Goal: Find specific page/section: Find specific page/section

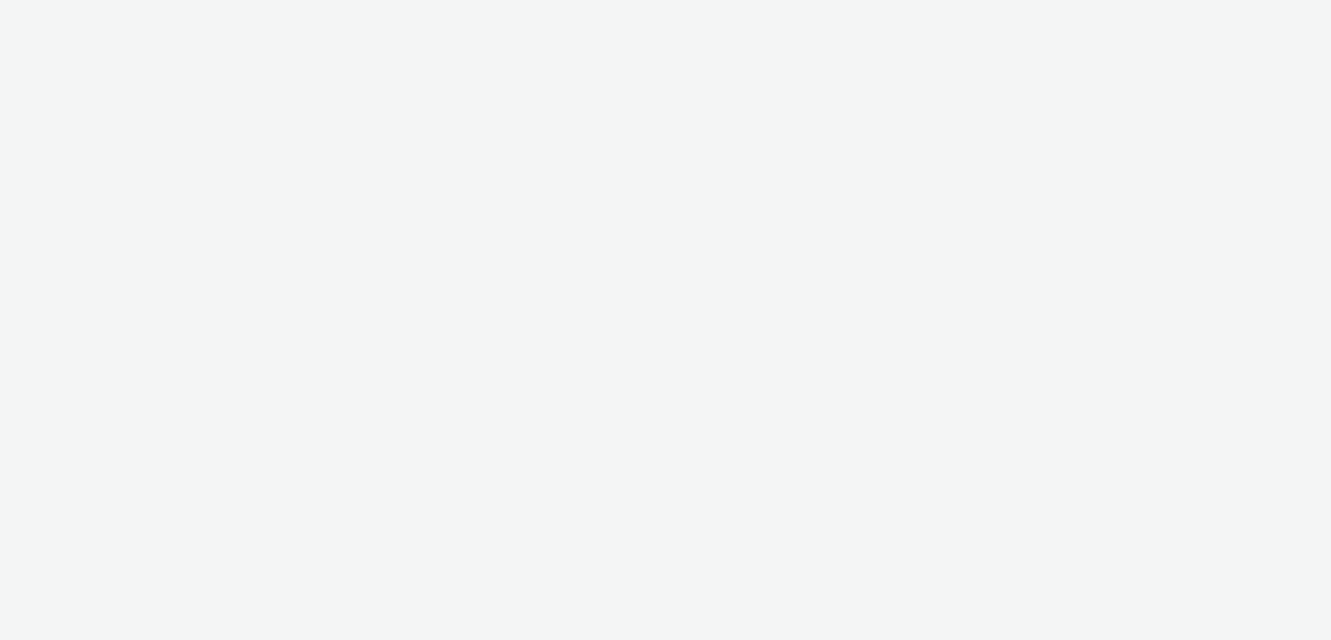
select select "2fc77e36-bb93-4aa3-9dff-dcb08e02eac6"
select select "633458d8-165b-4764-9f55-7760eda36fe8"
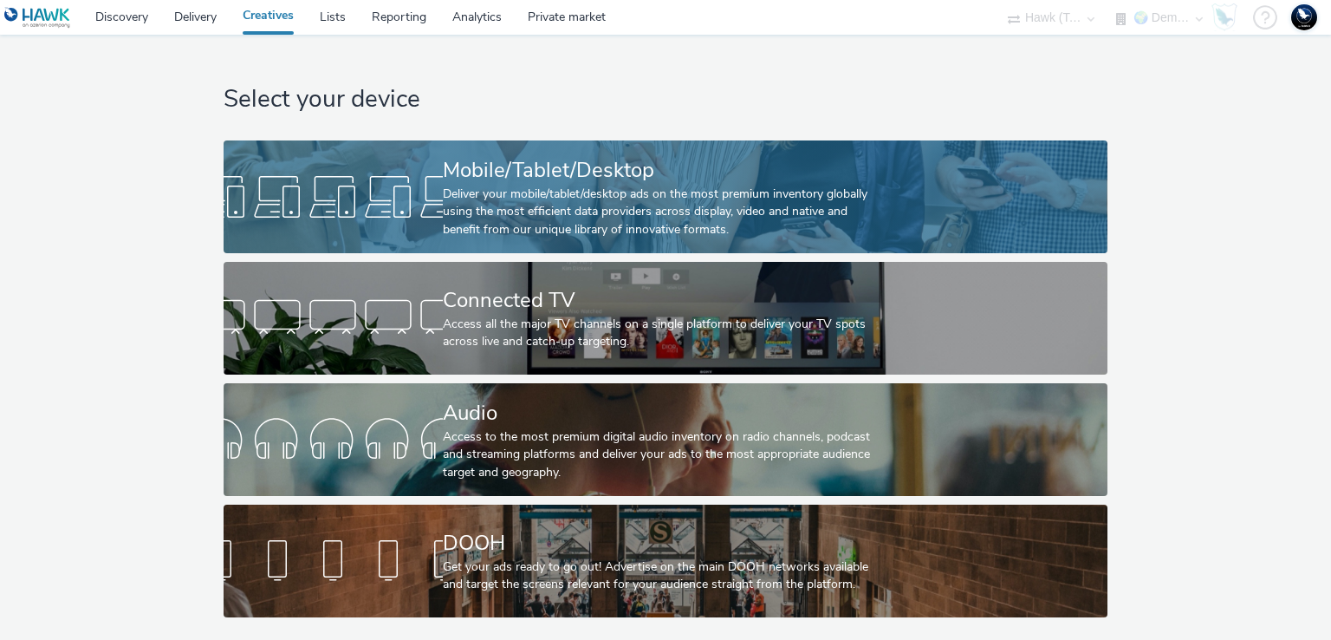
click at [761, 219] on div "Deliver your mobile/tablet/desktop ads on the most premium inventory globally u…" at bounding box center [662, 212] width 439 height 53
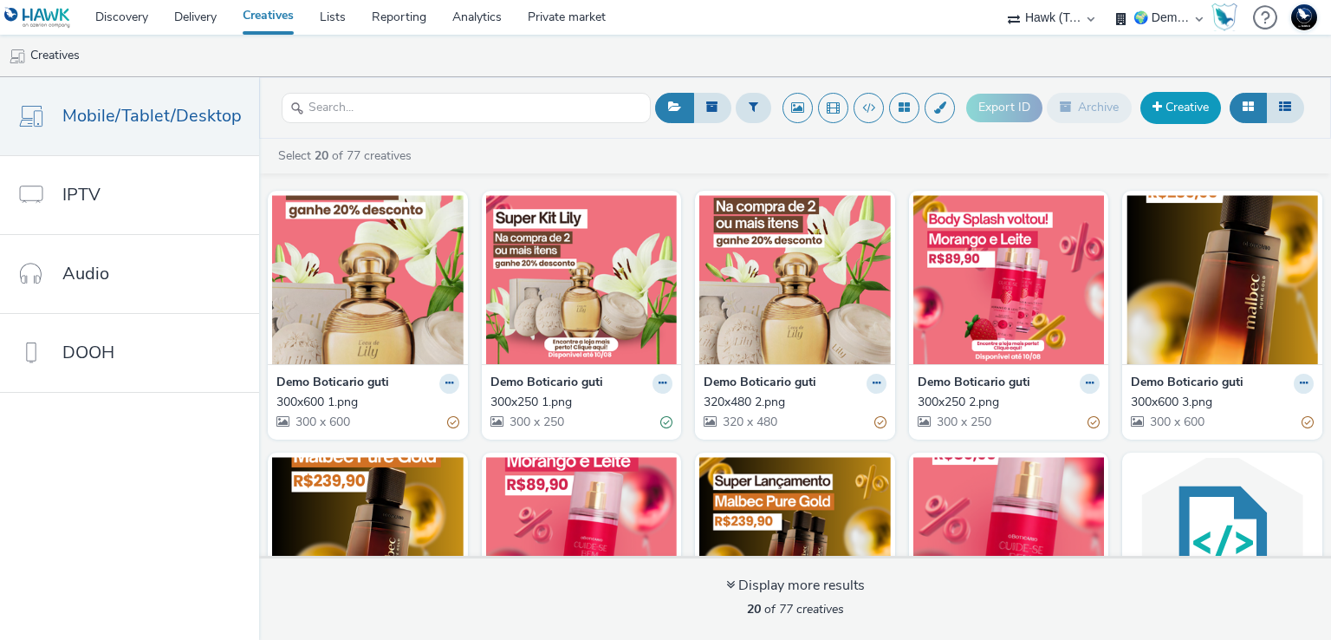
click at [1197, 115] on link "Creative" at bounding box center [1181, 107] width 81 height 31
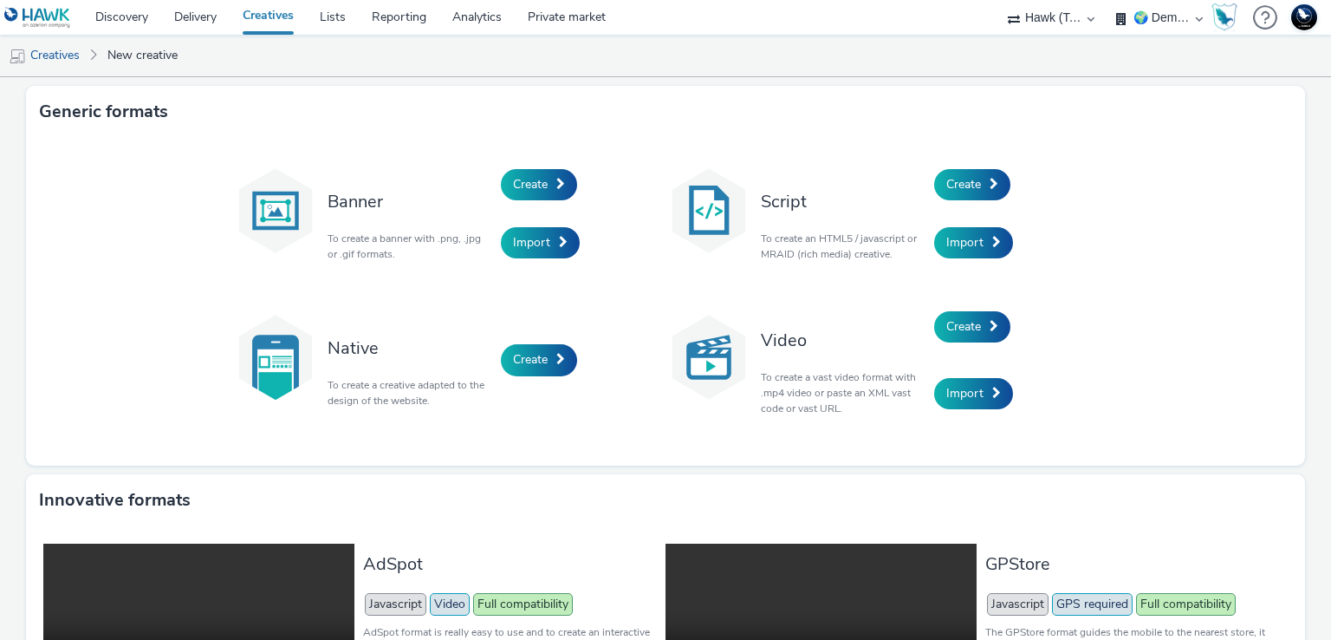
click at [644, 56] on ul "Creatives New creative" at bounding box center [665, 56] width 1331 height 42
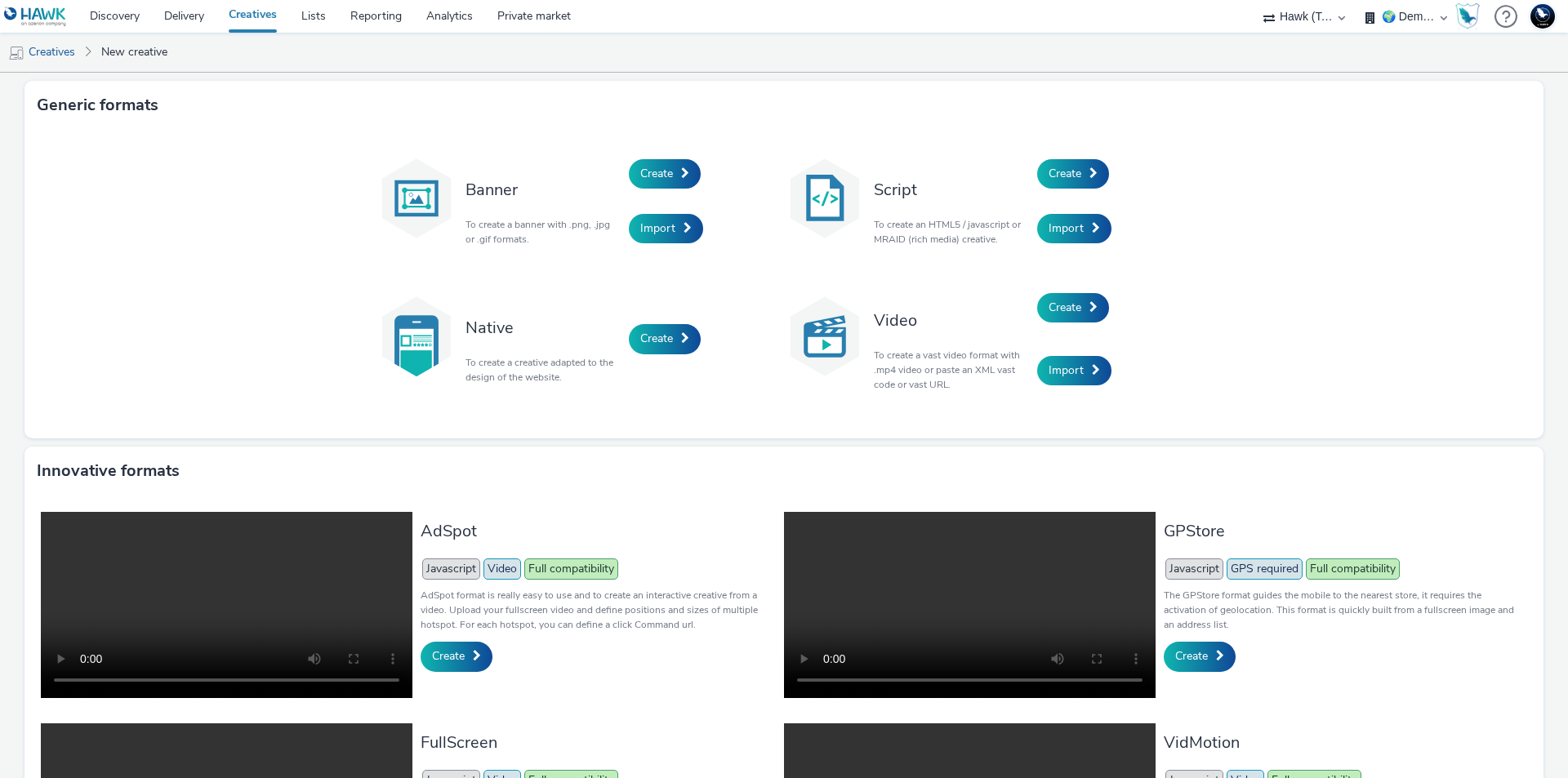
click at [1254, 14] on select "75 Media A8 Media Group ABI Media Abkom AB Abovo Ace & Tate Ad-on Media Nordic …" at bounding box center [1304, 16] width 98 height 33
select select "ac009755-aa48-4799-8050-7a339a378eb8"
click at [1254, 0] on select "75 Media A8 Media Group ABI Media Abkom AB Abovo Ace & Tate Ad-on Media Nordic …" at bounding box center [1304, 16] width 98 height 33
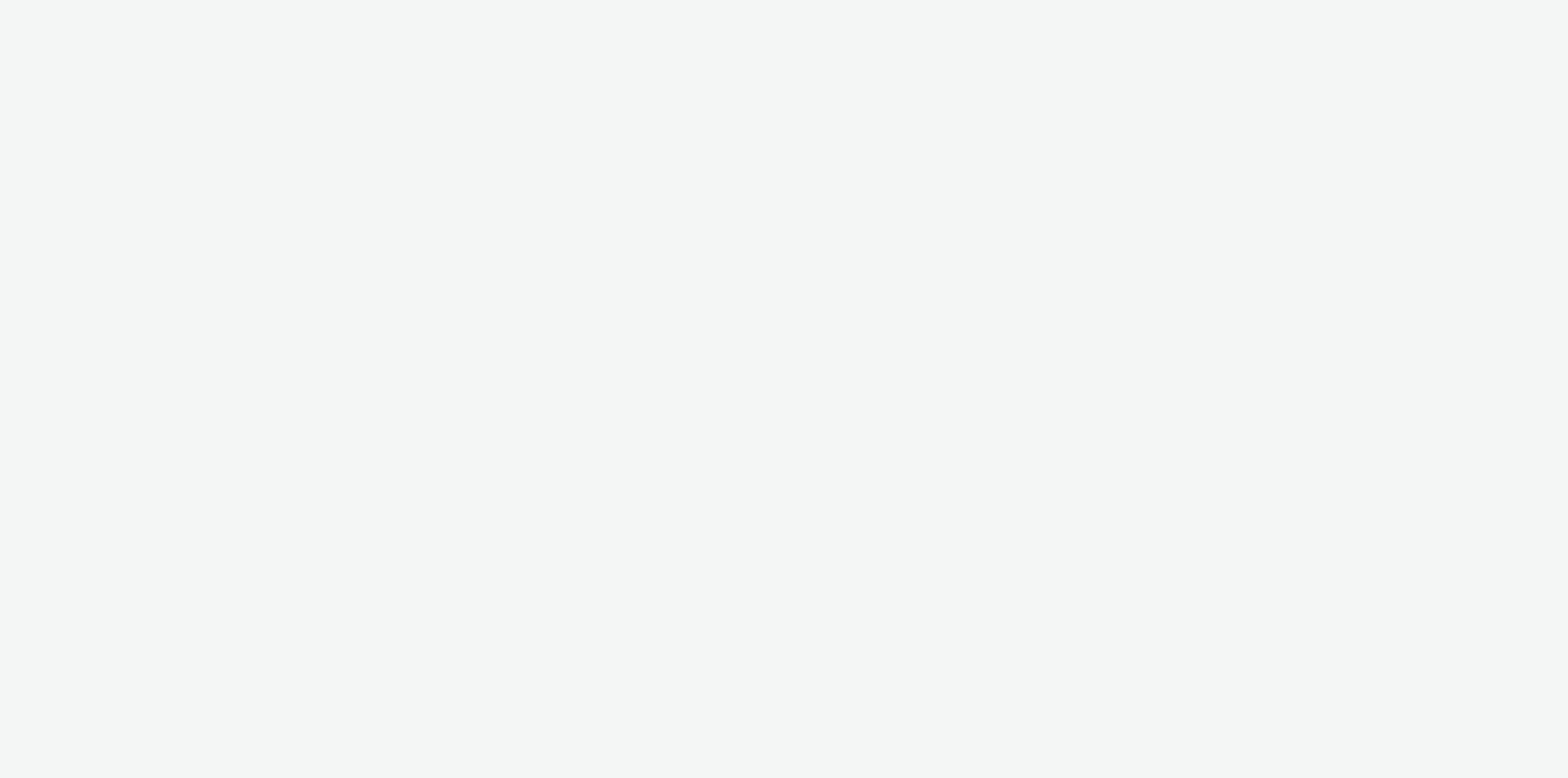
select select "ac009755-aa48-4799-8050-7a339a378eb8"
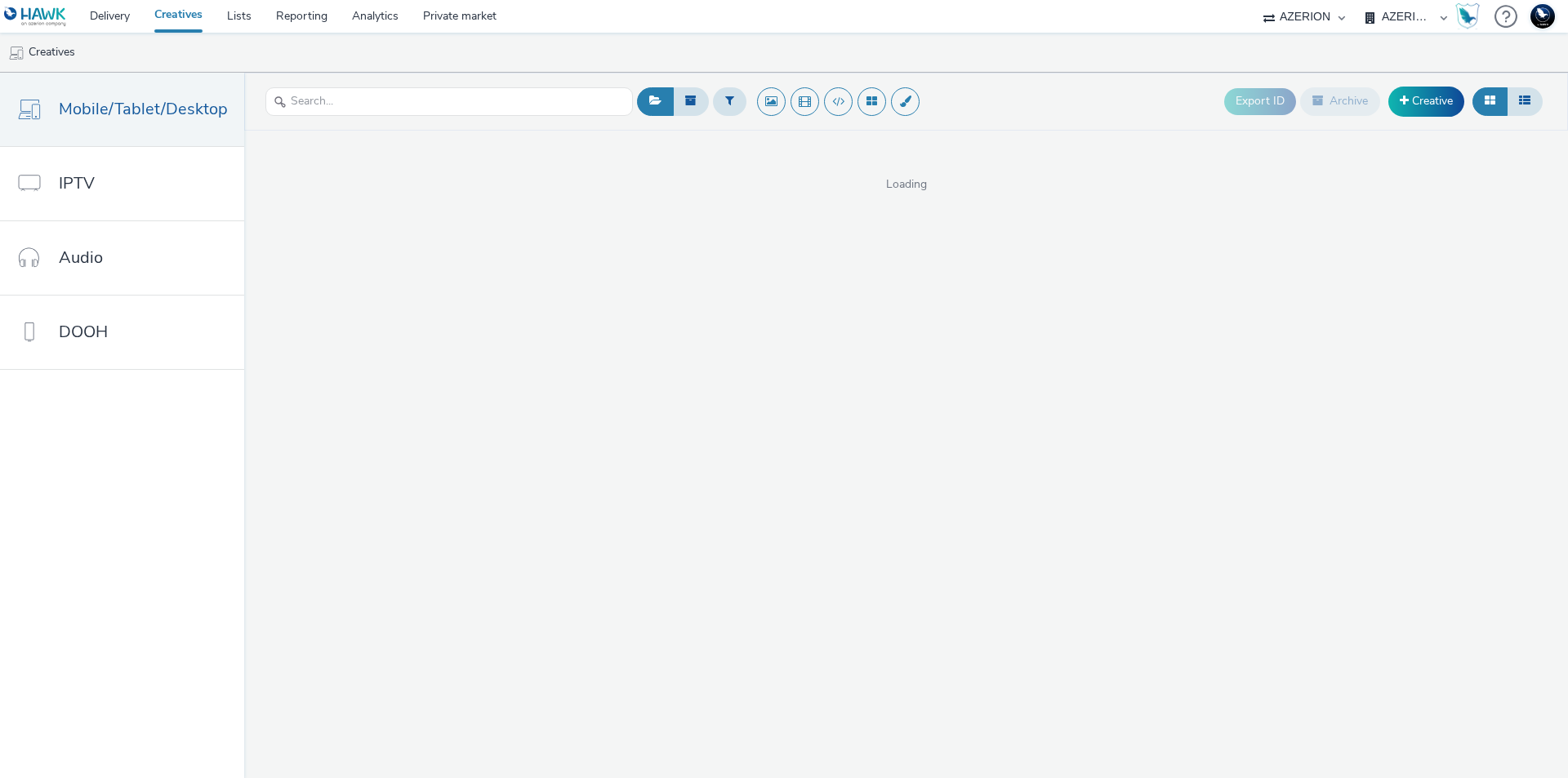
click at [1422, 27] on select "AZERION AZERION APAC AZERION AUSTRIA AZERION BEL - ADEXPERTS AZERION BRAZIL AZE…" at bounding box center [1407, 16] width 98 height 33
click at [1392, 19] on select "AZERION AZERION APAC AZERION AUSTRIA AZERION BEL - ADEXPERTS AZERION BRAZIL AZE…" at bounding box center [1407, 16] width 98 height 33
select select "a1f58486-1528-4f8c-8610-e1cdd7553bc1"
click at [1358, 0] on select "AZERION AZERION APAC AZERION AUSTRIA AZERION BEL - ADEXPERTS AZERION BRAZIL AZE…" at bounding box center [1407, 16] width 98 height 33
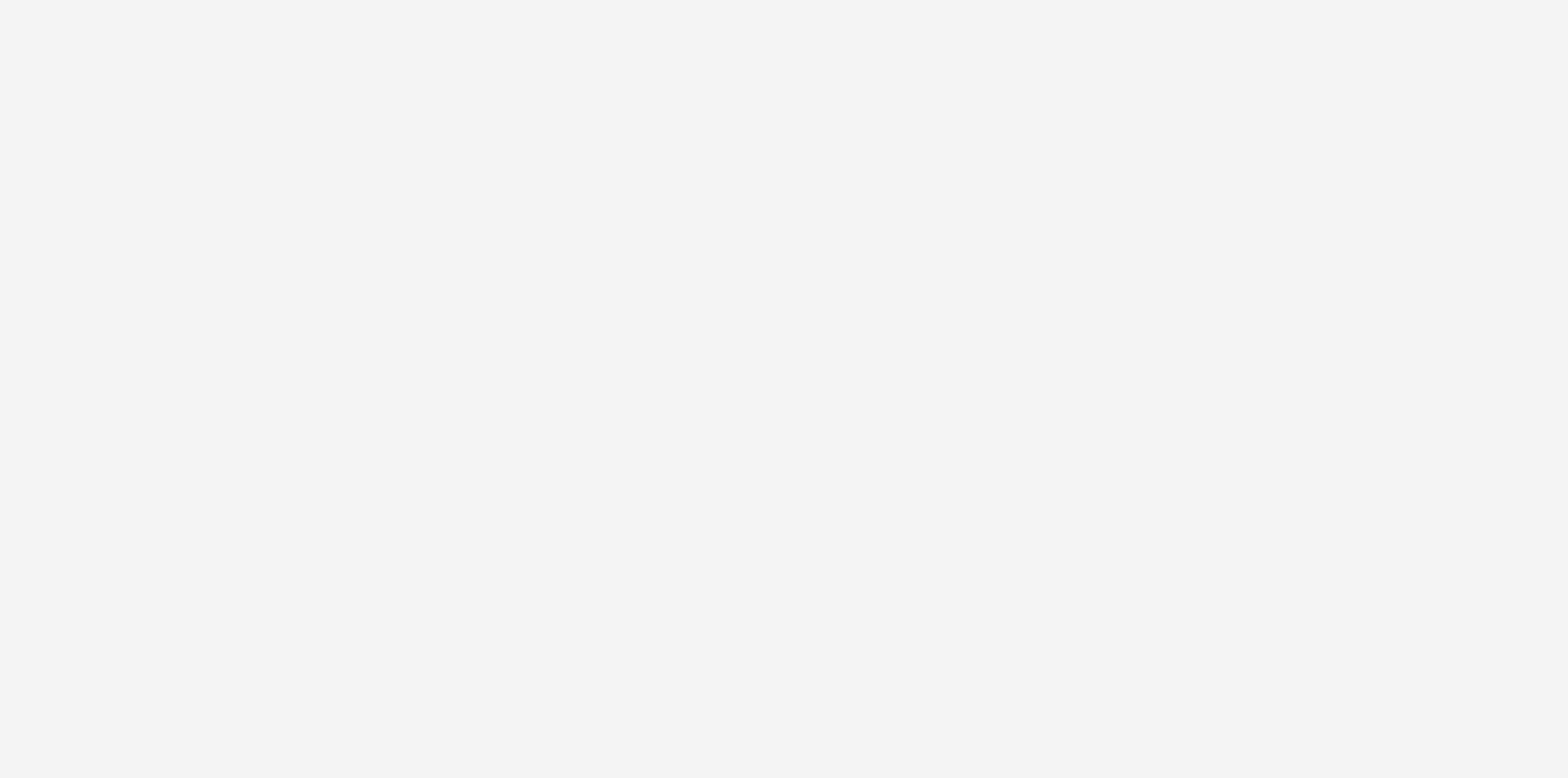
select select "ac009755-aa48-4799-8050-7a339a378eb8"
select select "a1f58486-1528-4f8c-8610-e1cdd7553bc1"
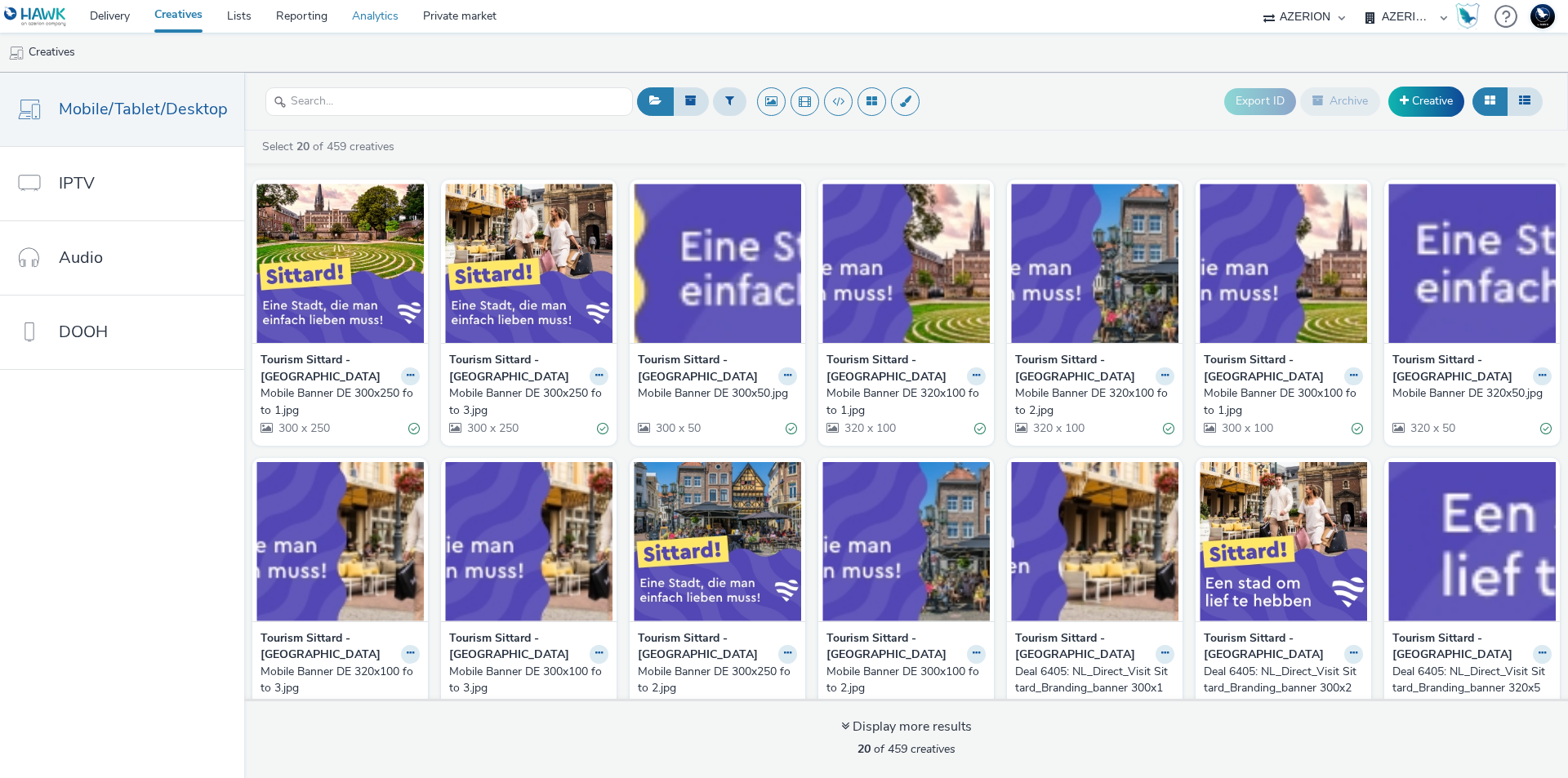
click at [365, 13] on link "Analytics" at bounding box center [375, 16] width 71 height 33
click at [239, 8] on link "Lists" at bounding box center [239, 16] width 49 height 33
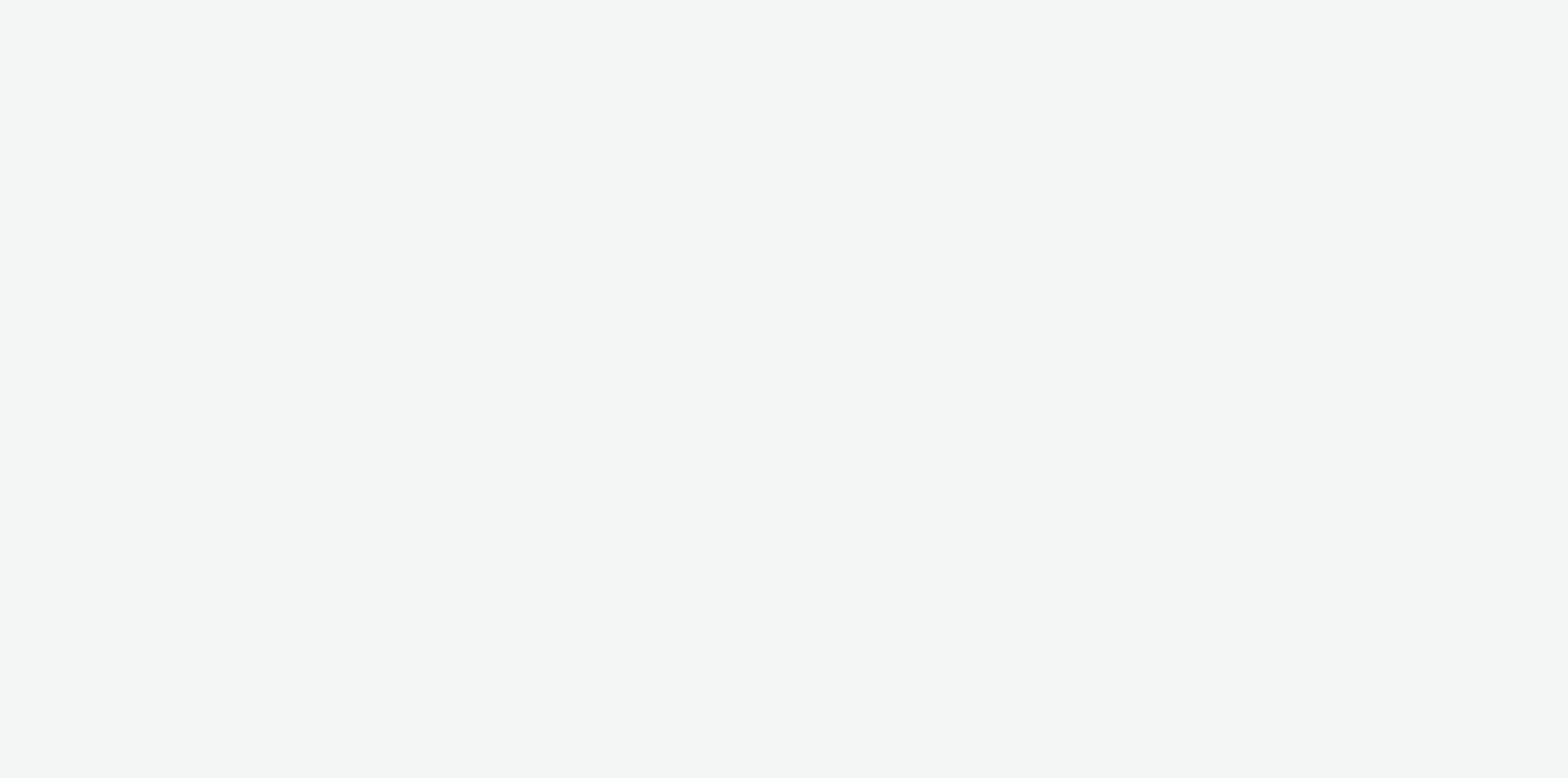
select select "15b35e0c-f581-4517-8fd7-fc395f1412fa"
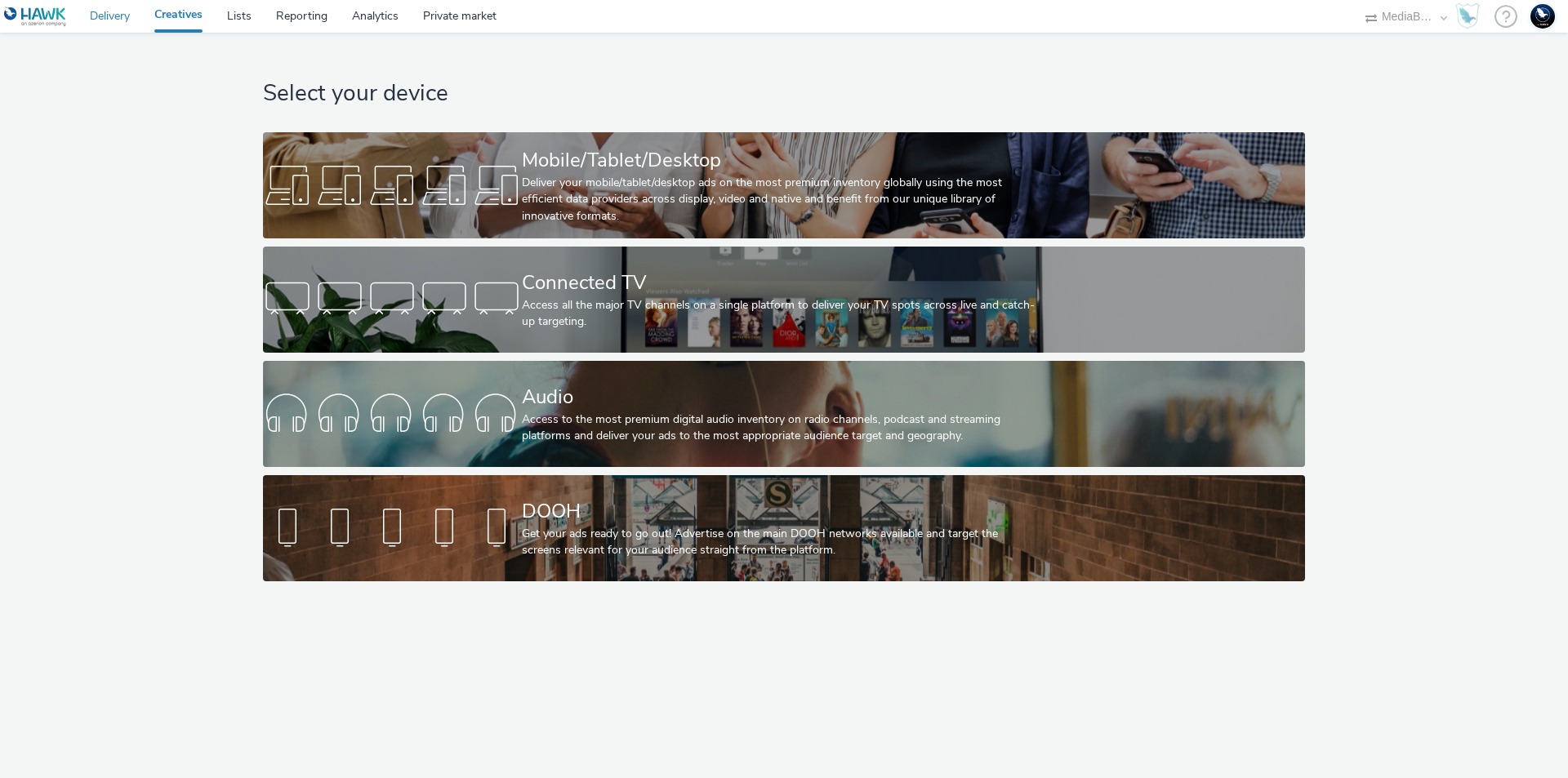
click at [108, 8] on link "Delivery" at bounding box center [109, 16] width 64 height 33
